Goal: Information Seeking & Learning: Learn about a topic

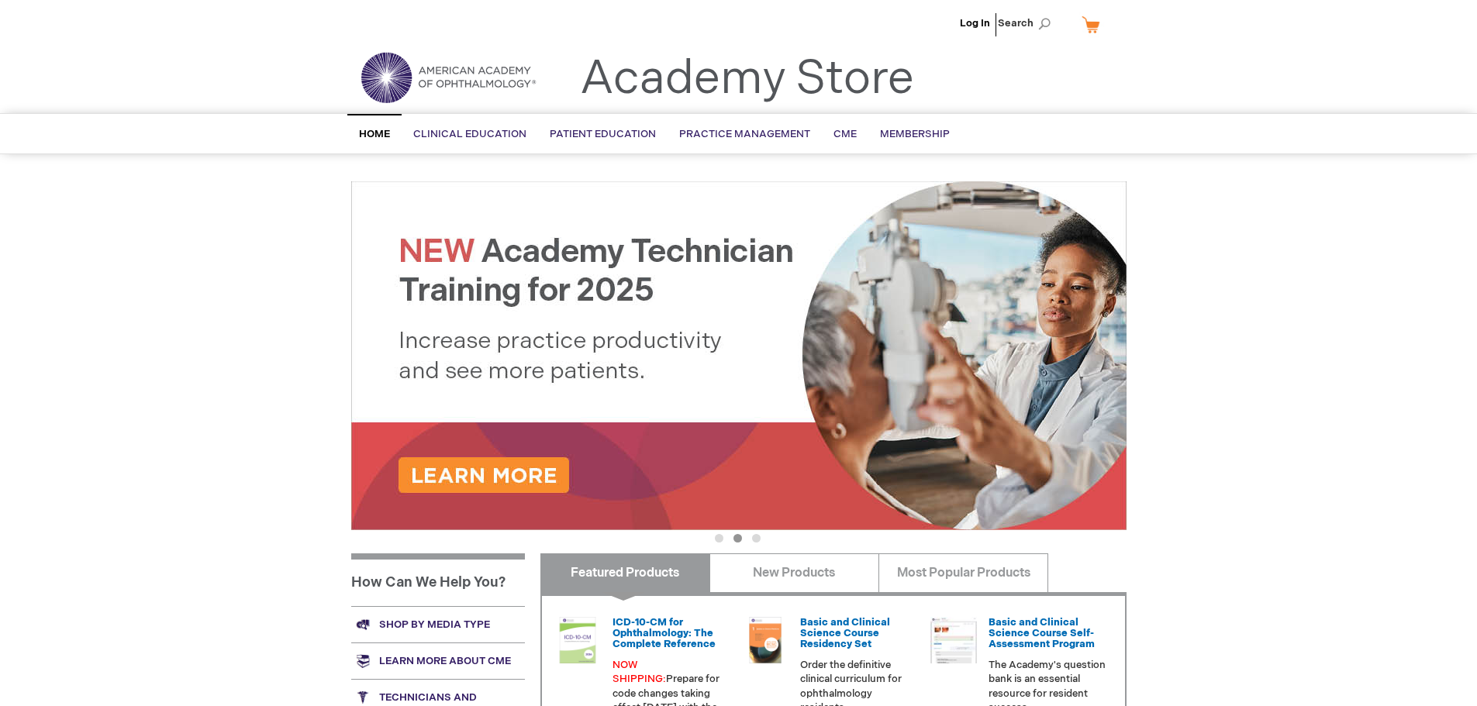
click at [533, 485] on img at bounding box center [738, 355] width 775 height 349
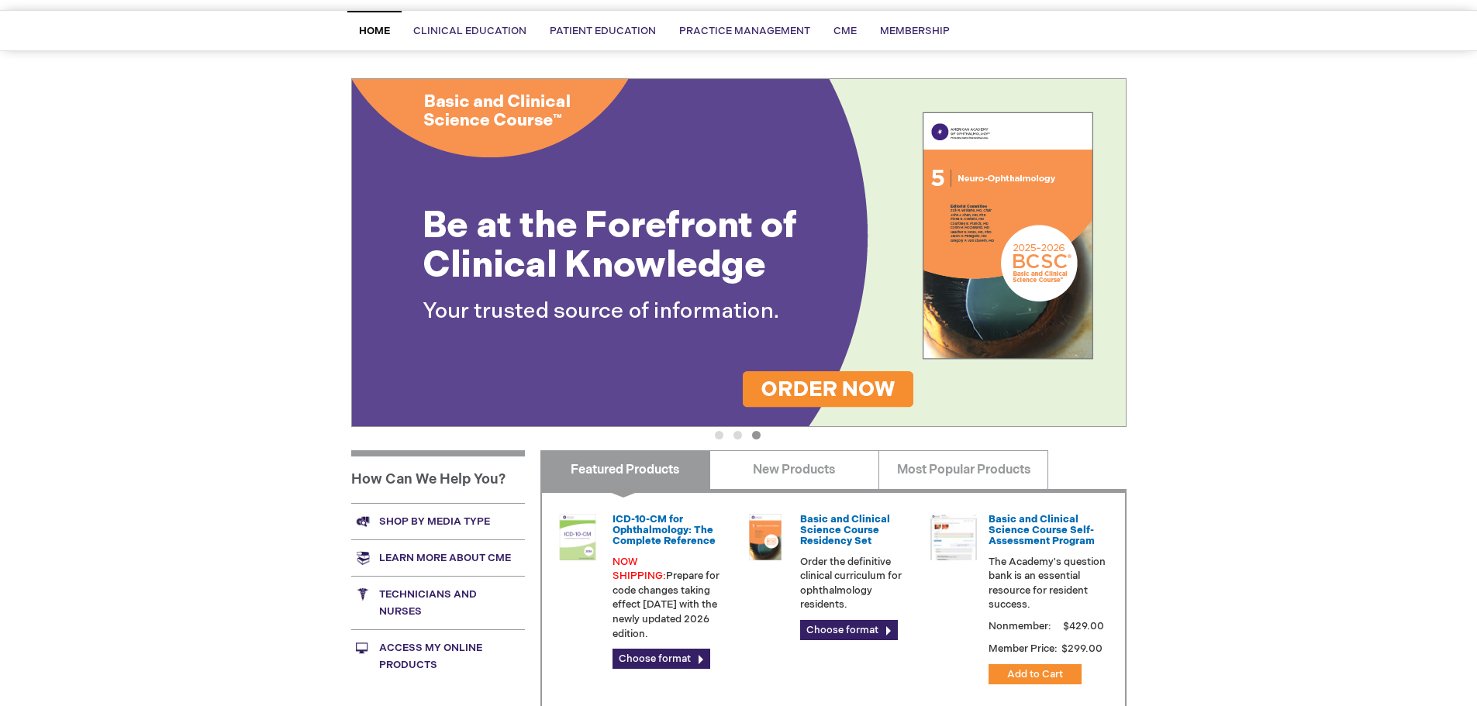
scroll to position [233, 0]
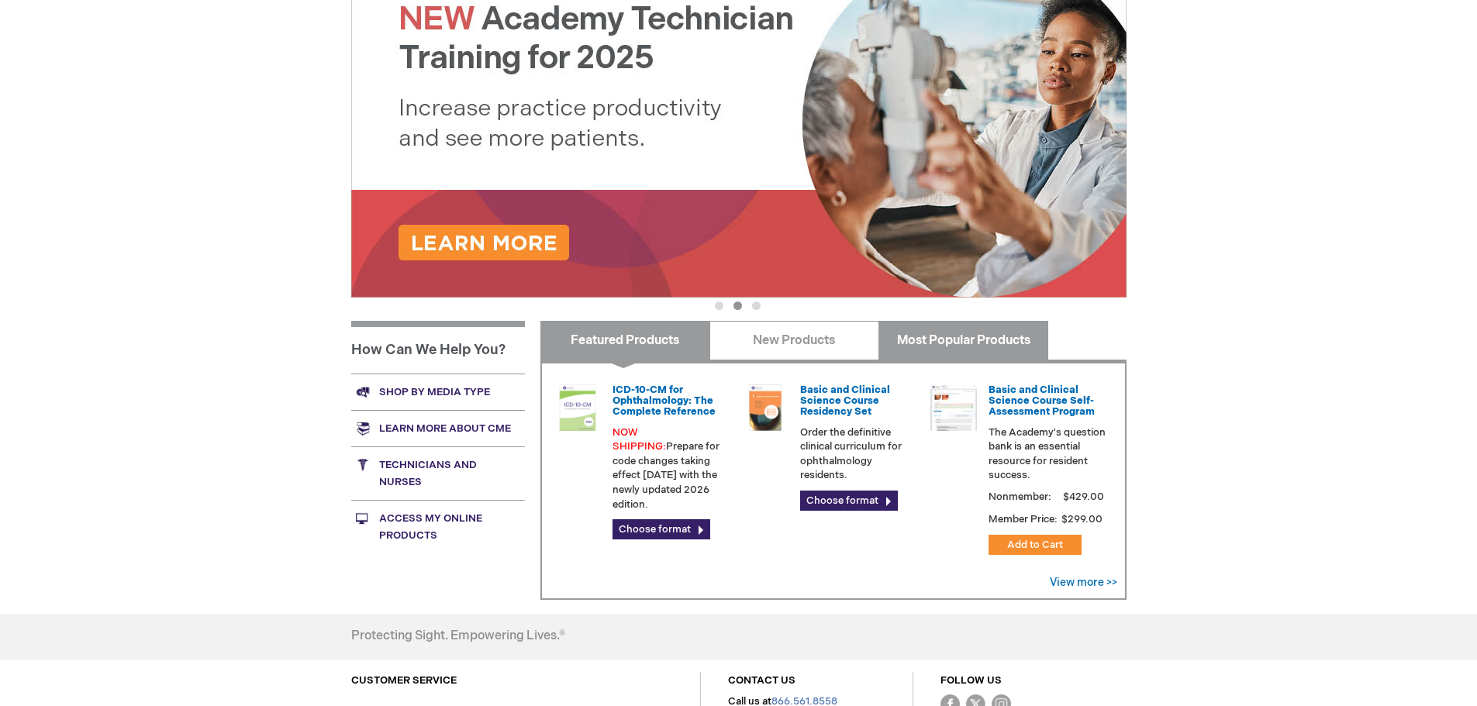
click at [937, 337] on link "Most Popular Products" at bounding box center [964, 340] width 170 height 39
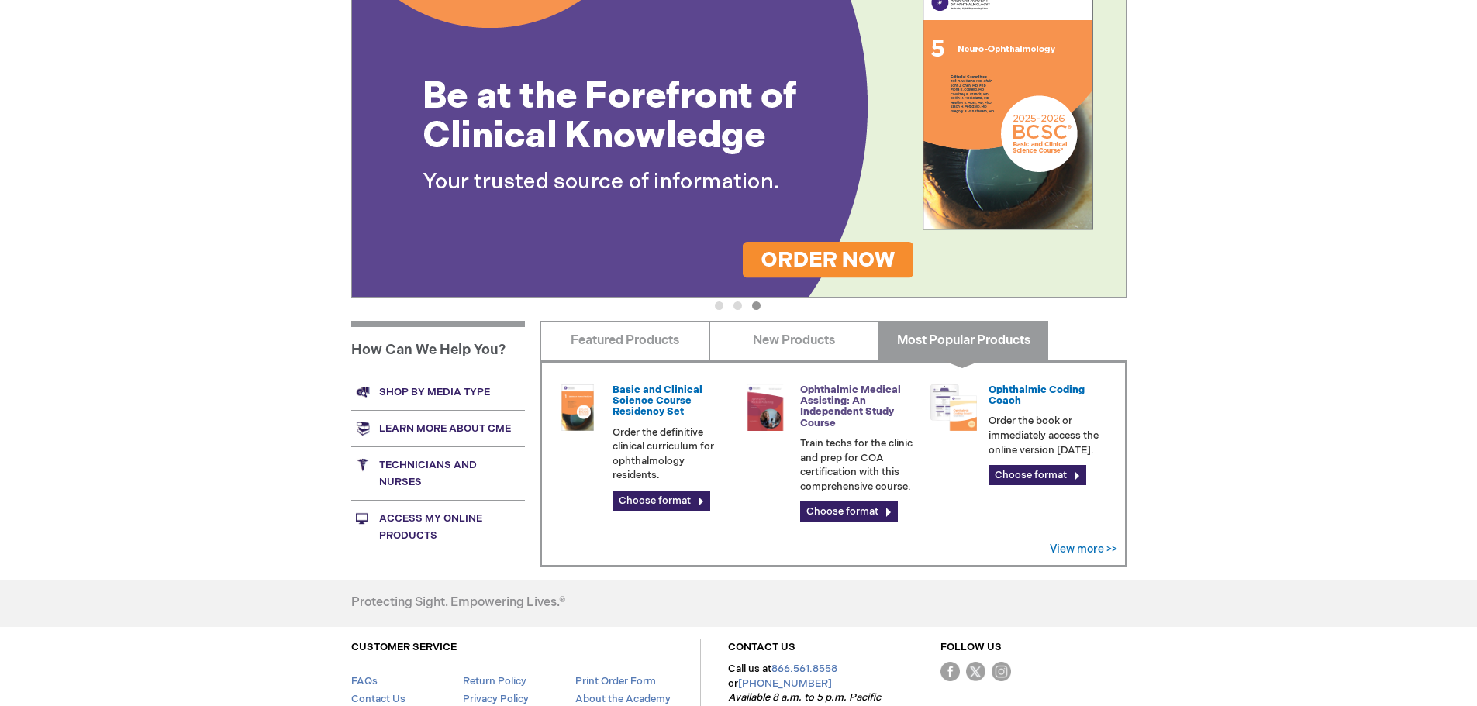
click at [858, 399] on link "Ophthalmic Medical Assisting: An Independent Study Course" at bounding box center [850, 407] width 101 height 46
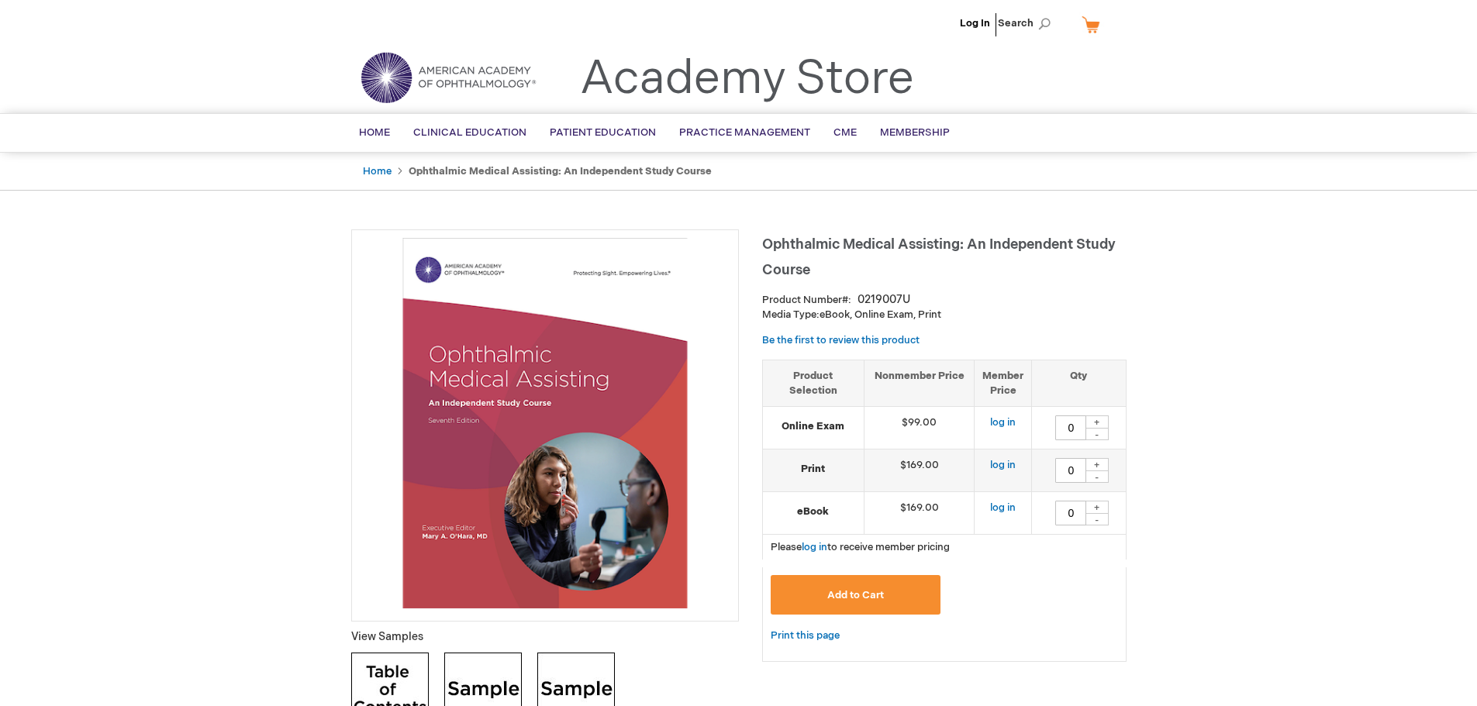
click at [831, 428] on strong "Online Exam" at bounding box center [813, 427] width 85 height 15
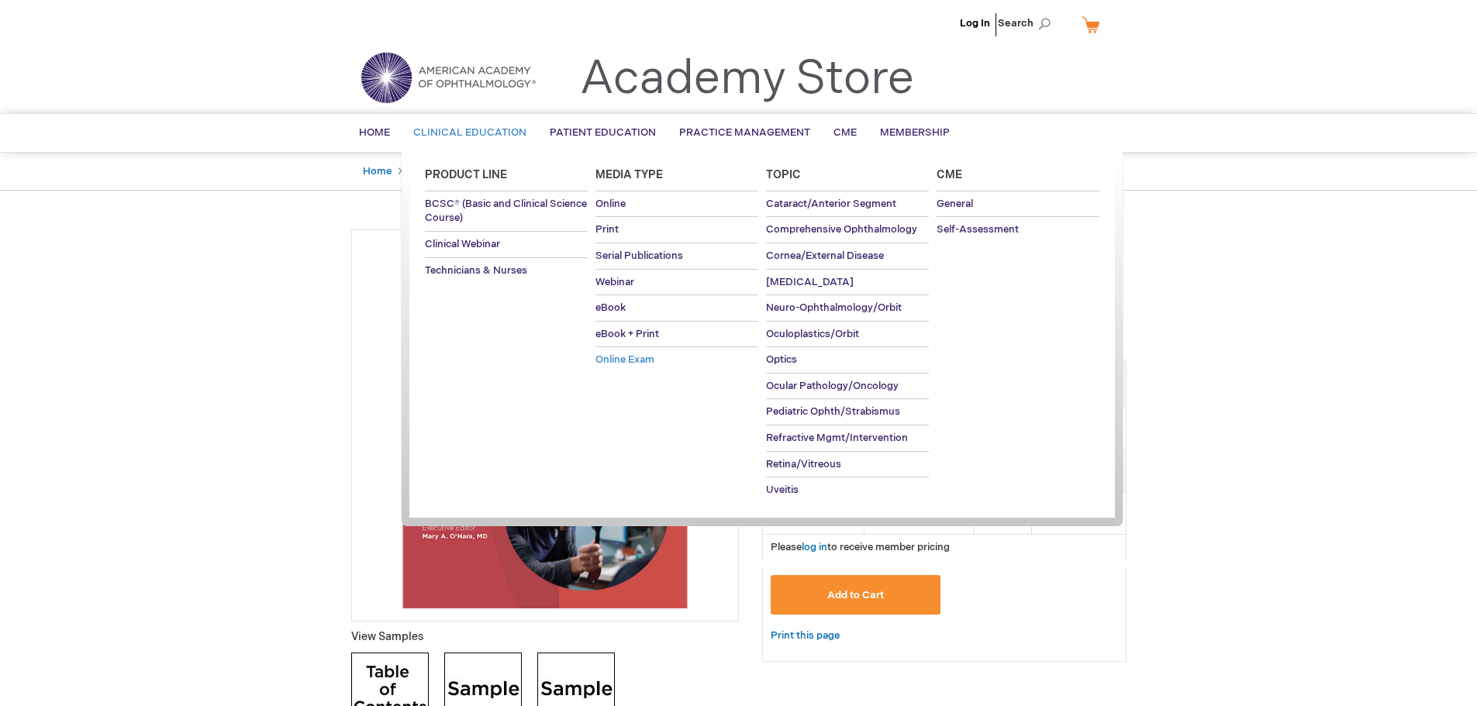
click at [635, 359] on span "Online Exam" at bounding box center [625, 360] width 59 height 12
